Goal: Find specific page/section: Find specific page/section

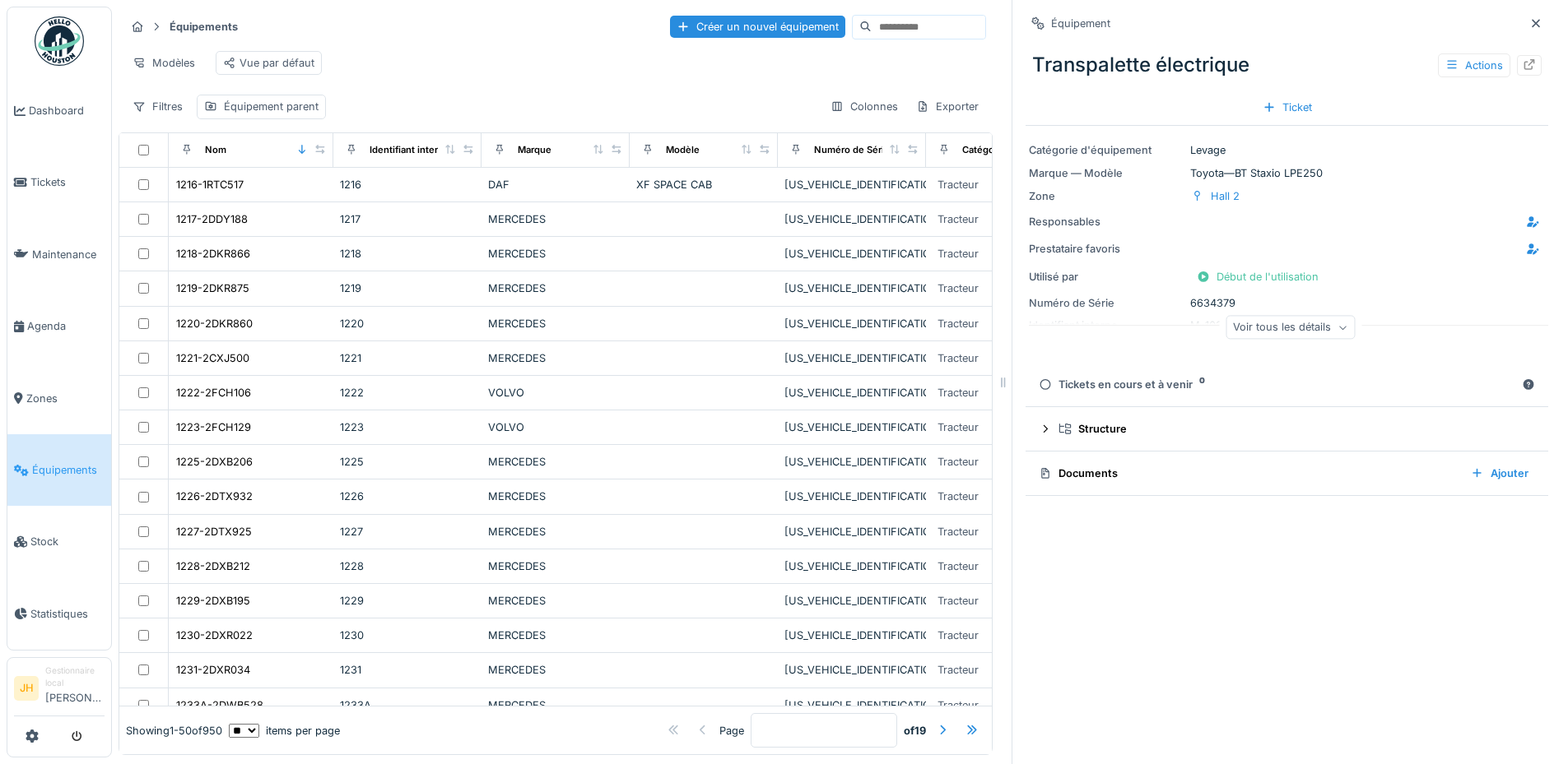
click at [60, 463] on span "Équipements" at bounding box center [68, 471] width 72 height 16
click at [895, 24] on input at bounding box center [928, 28] width 113 height 23
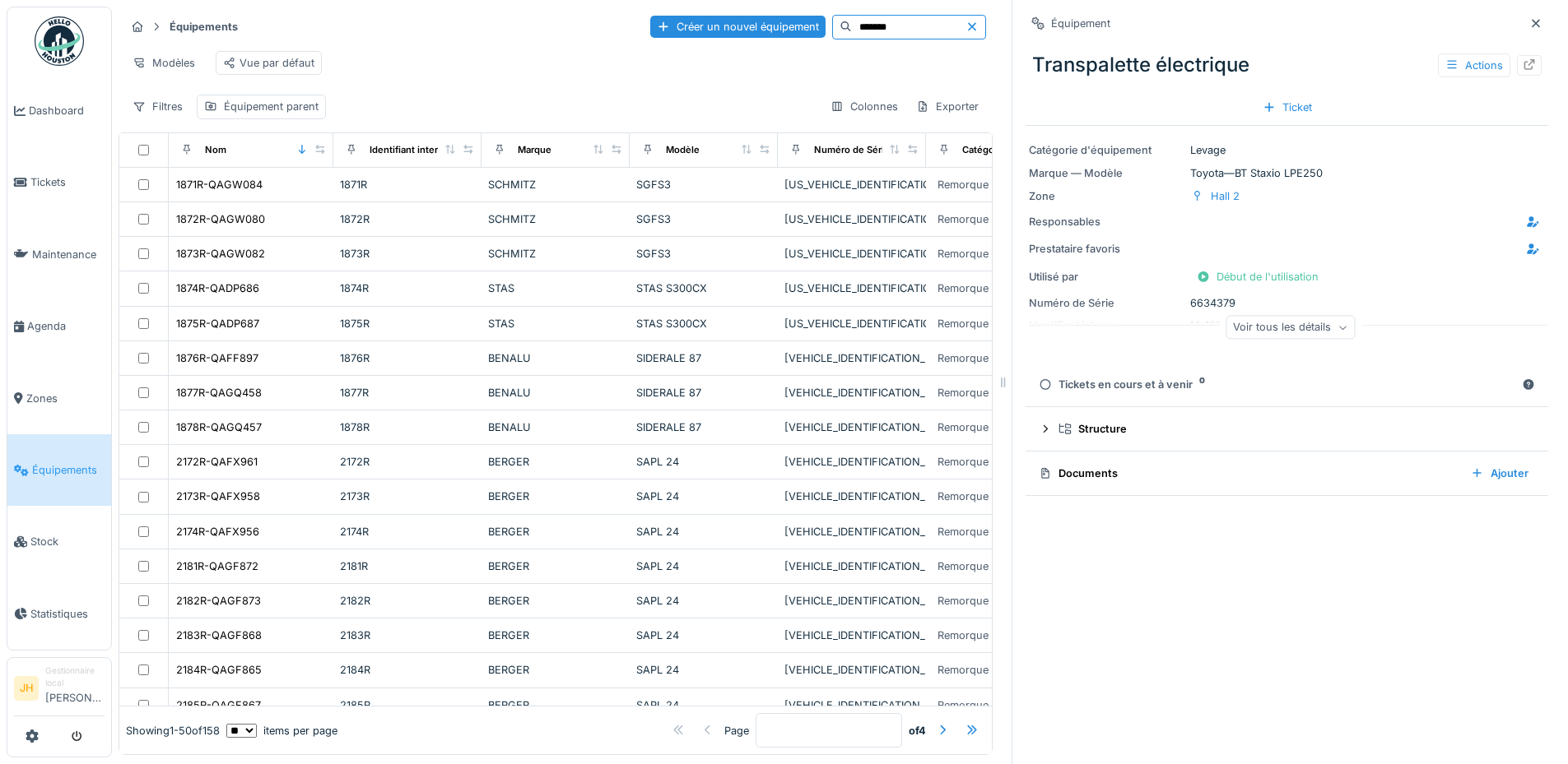
type input "*******"
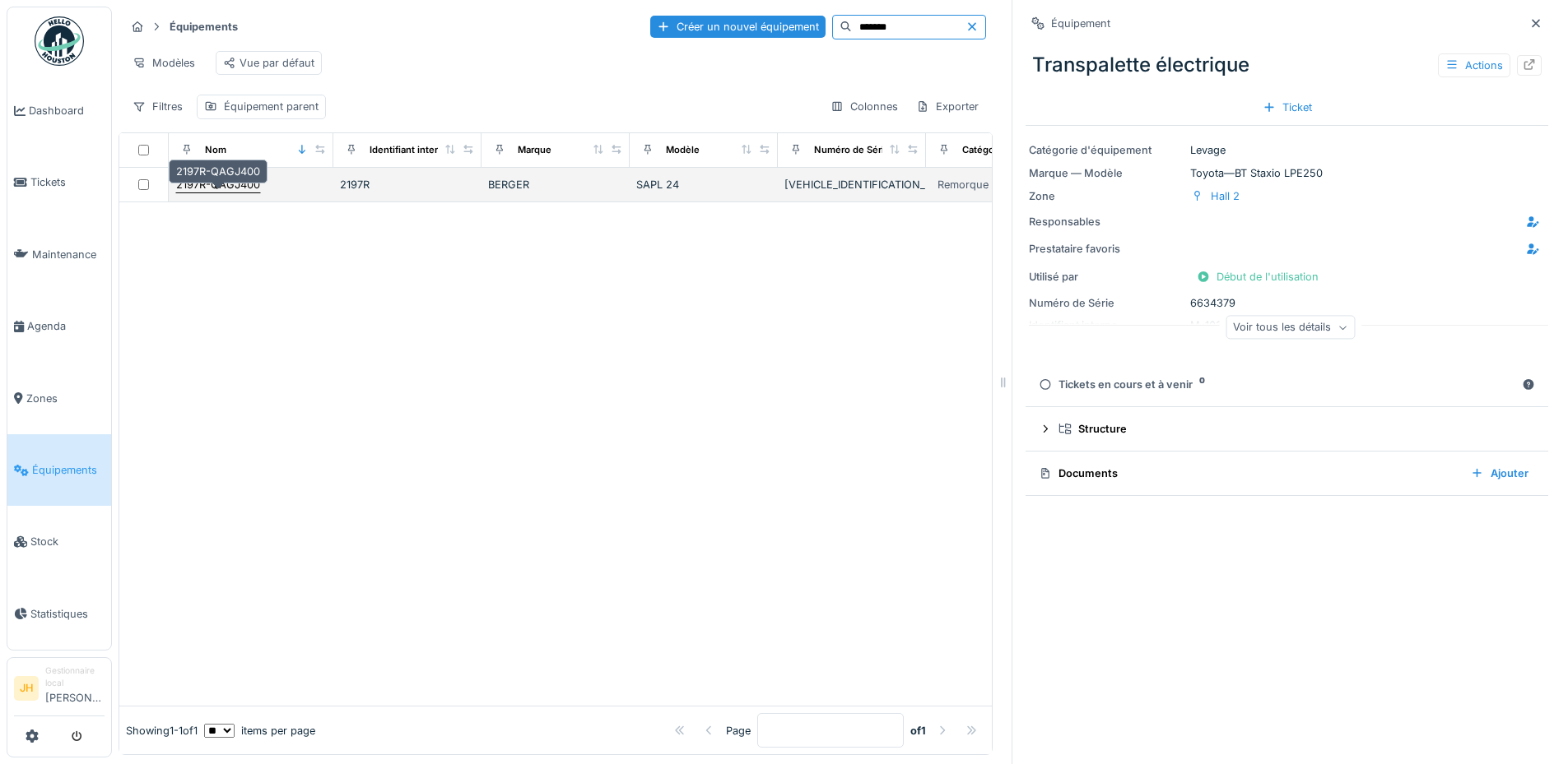
click at [227, 193] on div "2197R-QAGJ400" at bounding box center [218, 185] width 84 height 16
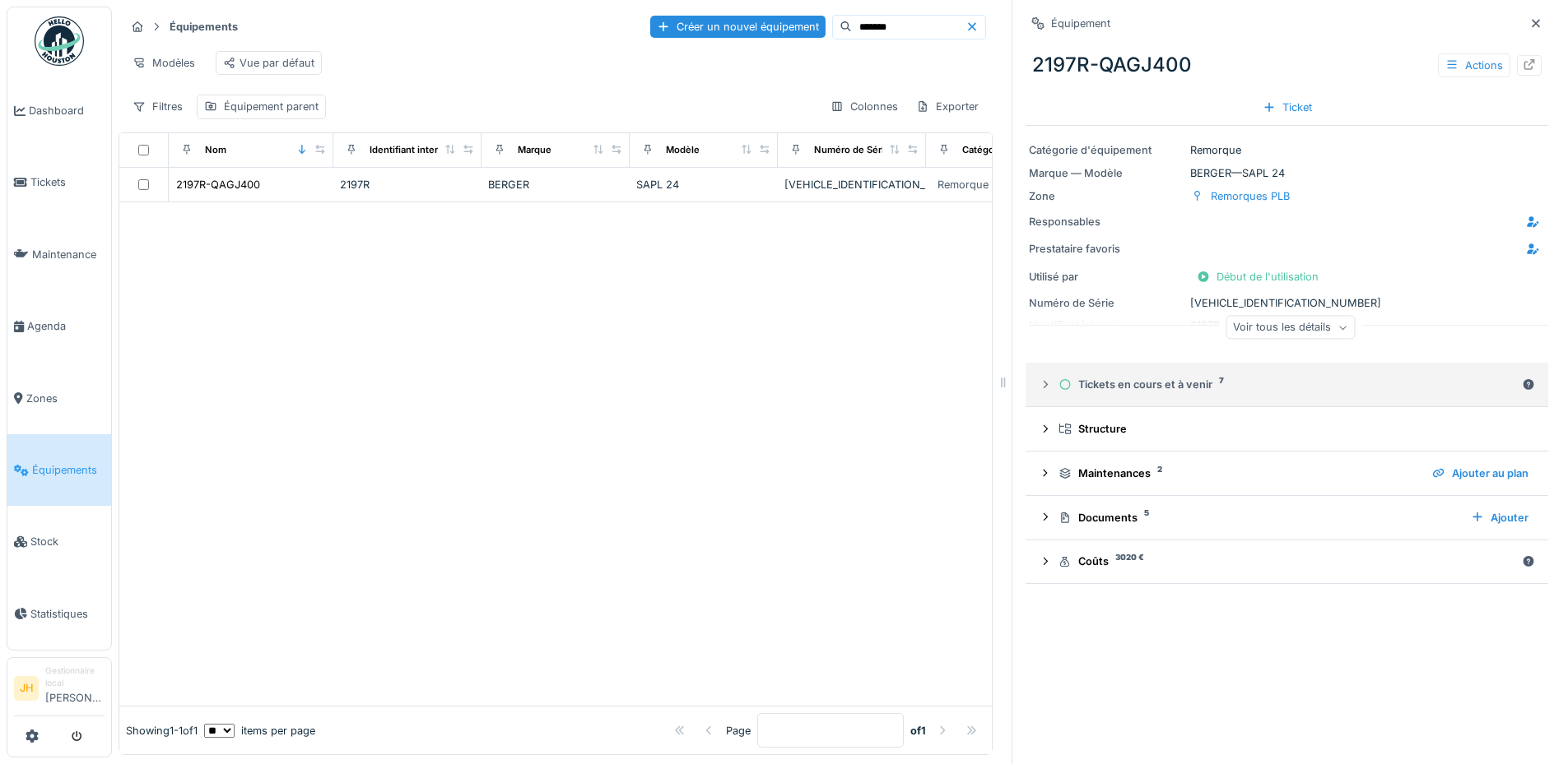
click at [1097, 391] on div "Tickets en cours et à venir 7" at bounding box center [1286, 385] width 457 height 16
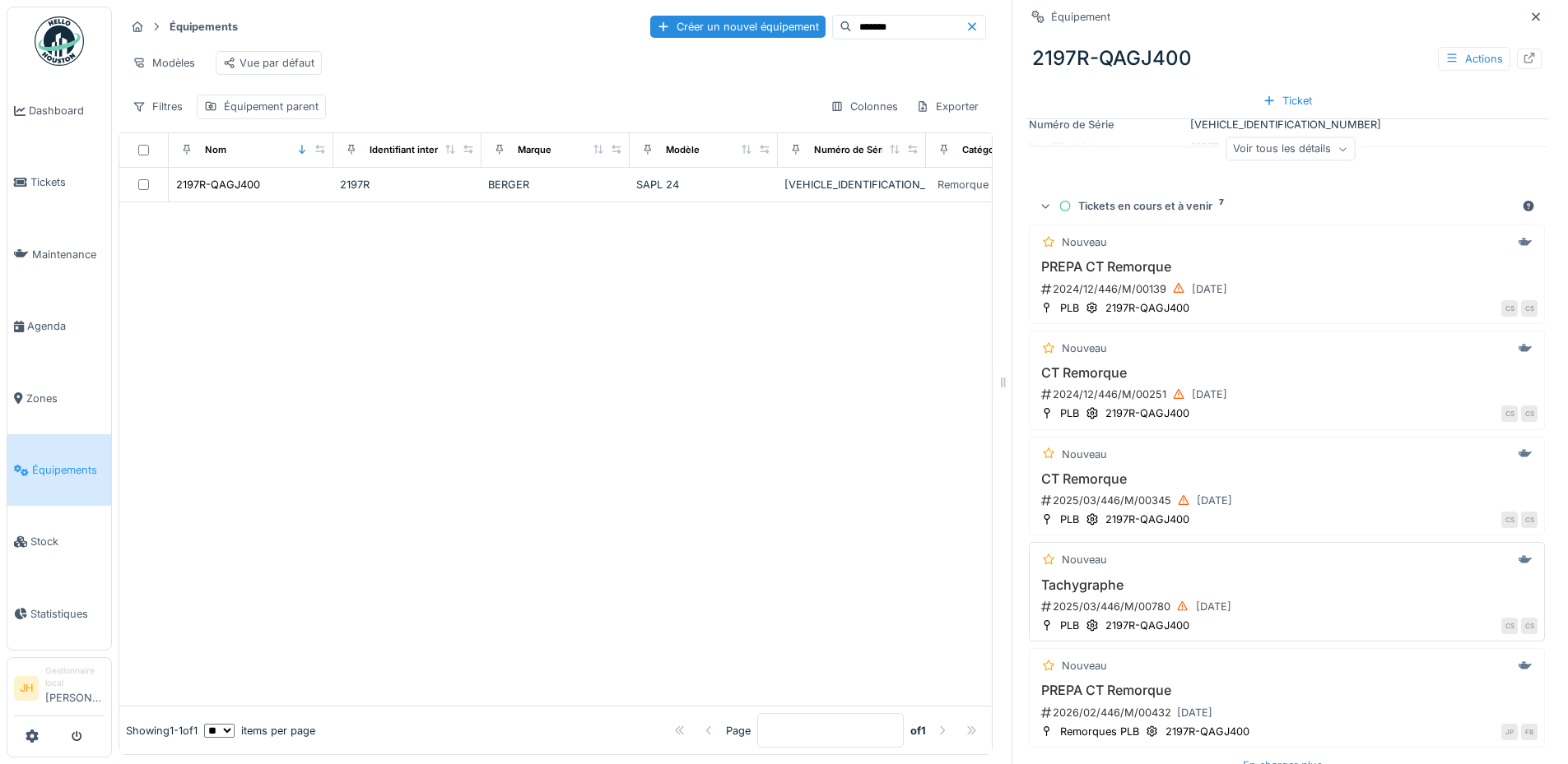
scroll to position [395, 0]
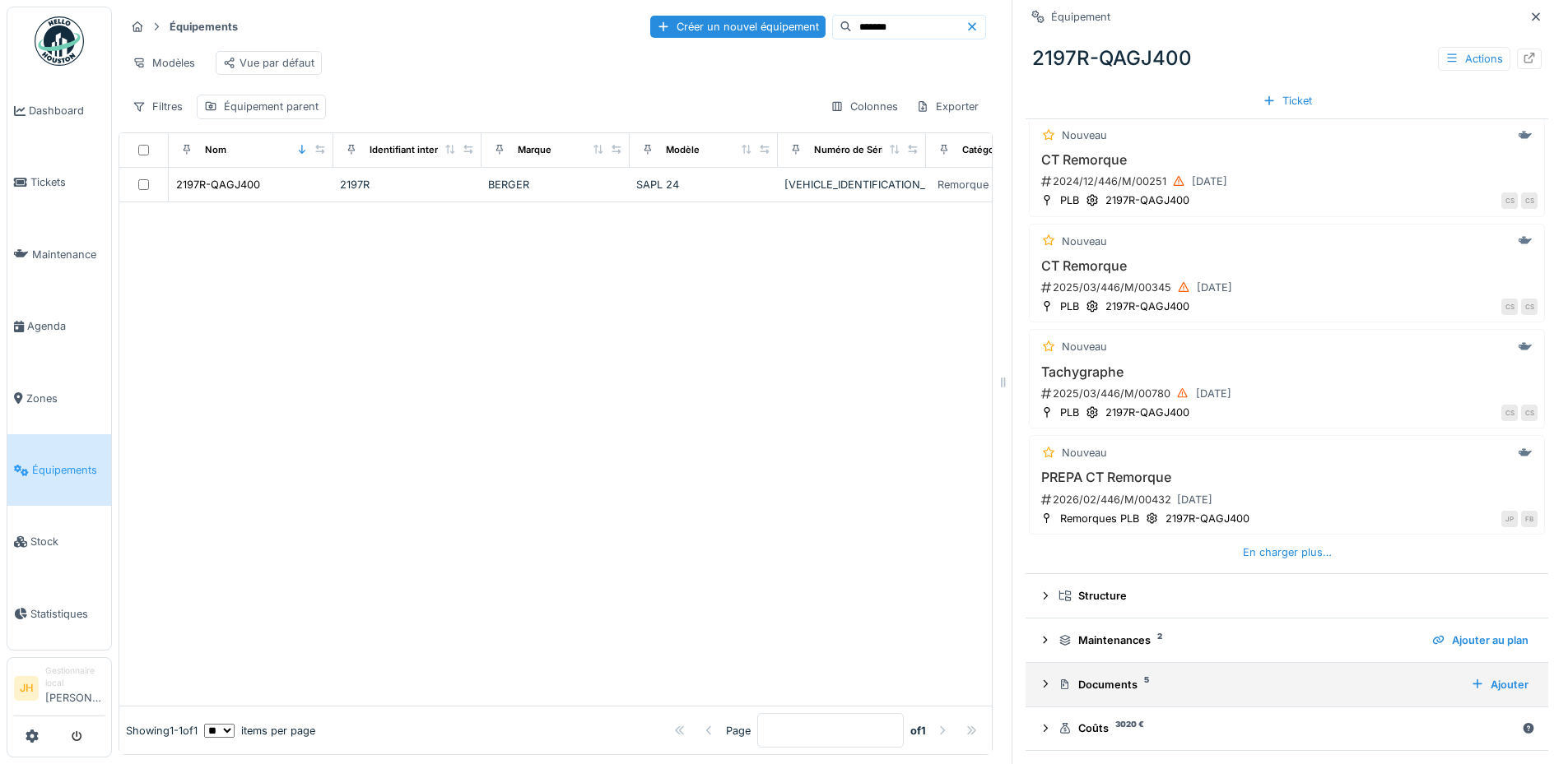
click at [1117, 686] on div "Documents 5" at bounding box center [1257, 685] width 399 height 16
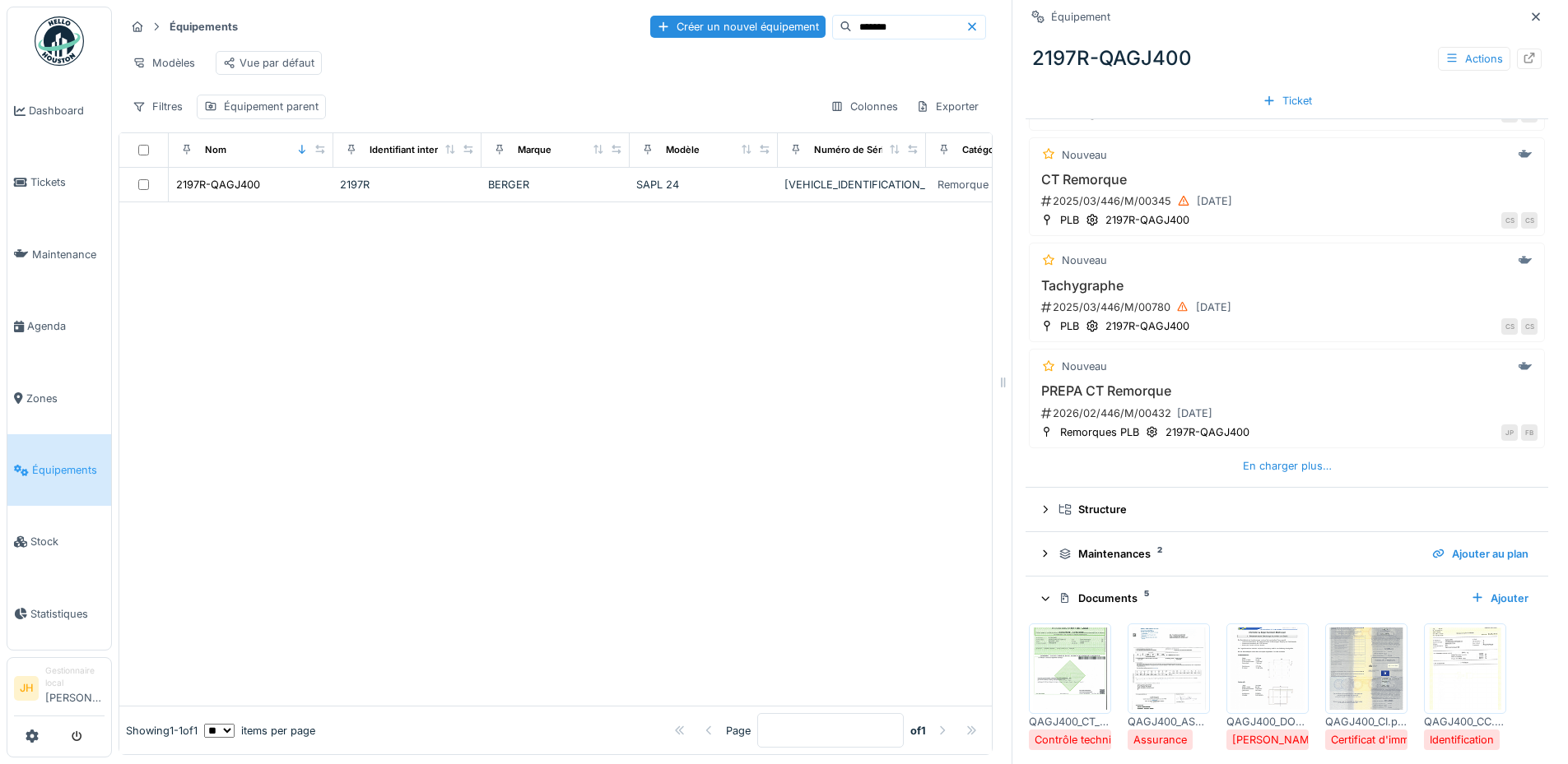
scroll to position [541, 0]
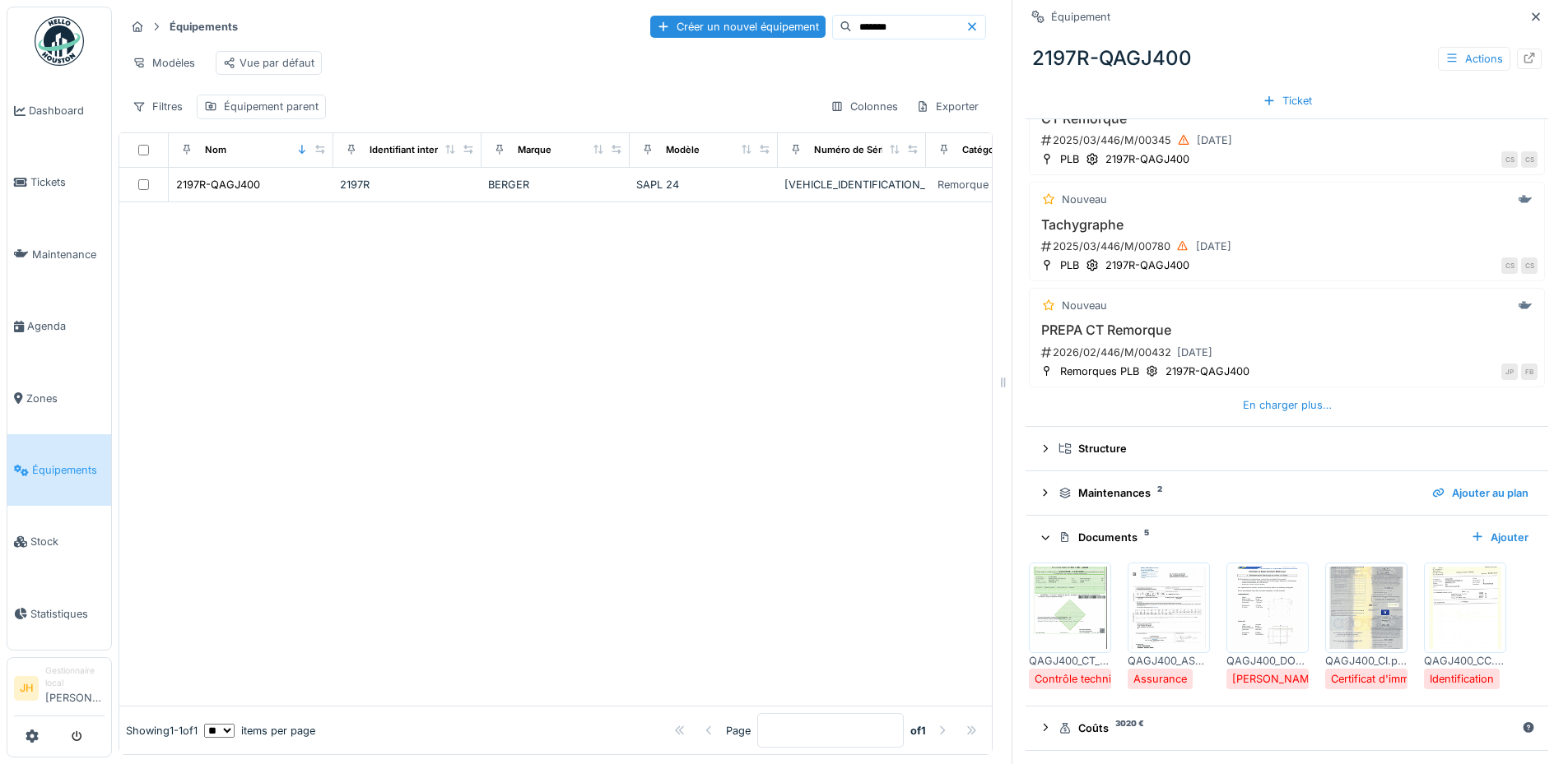
click at [1055, 603] on img at bounding box center [1069, 608] width 74 height 82
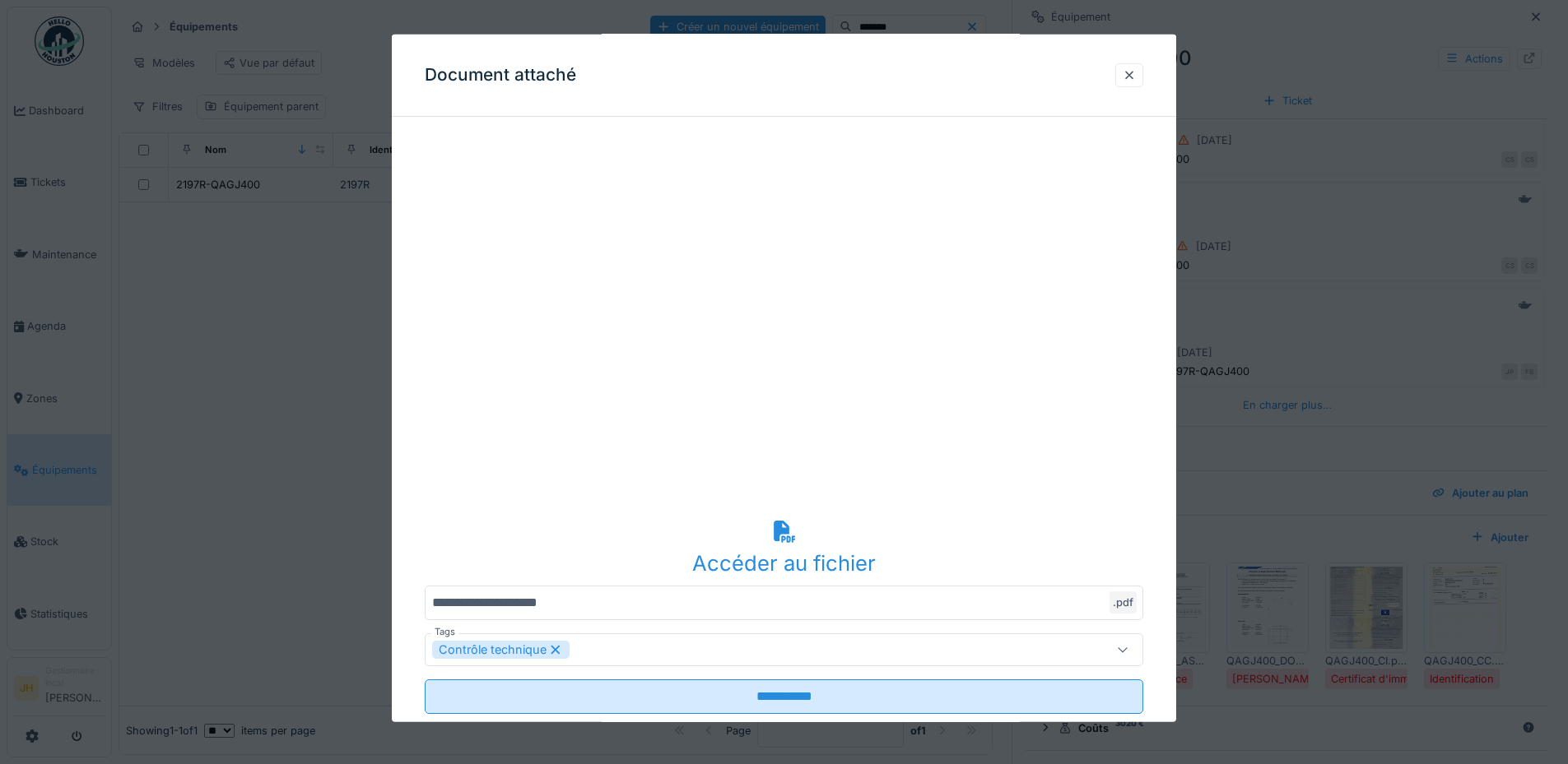
scroll to position [0, 0]
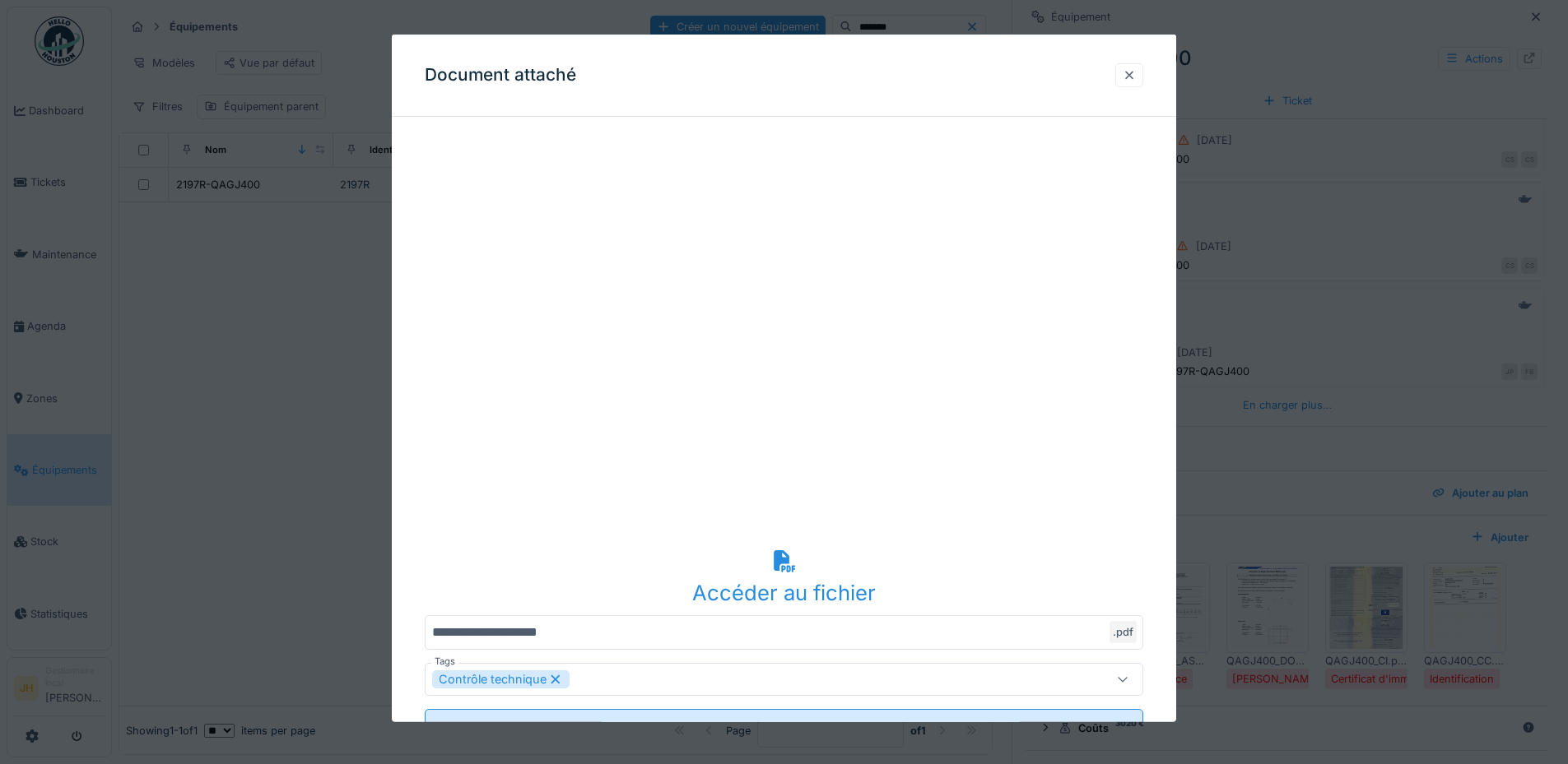
click at [1135, 73] on div at bounding box center [1128, 76] width 13 height 16
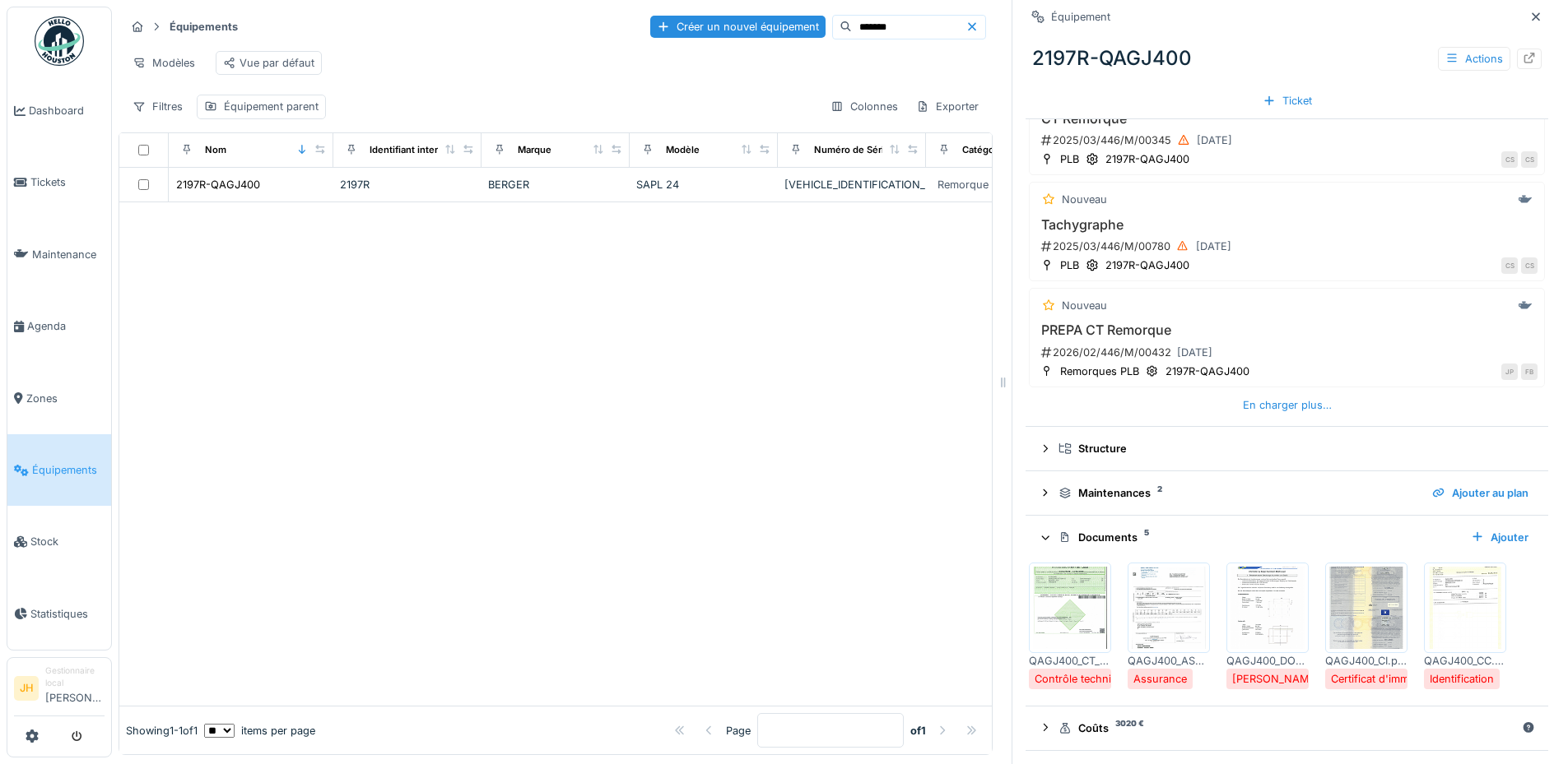
drag, startPoint x: 573, startPoint y: 400, endPoint x: 761, endPoint y: 390, distance: 188.3
click at [573, 400] on div at bounding box center [556, 454] width 872 height 504
